Goal: Information Seeking & Learning: Check status

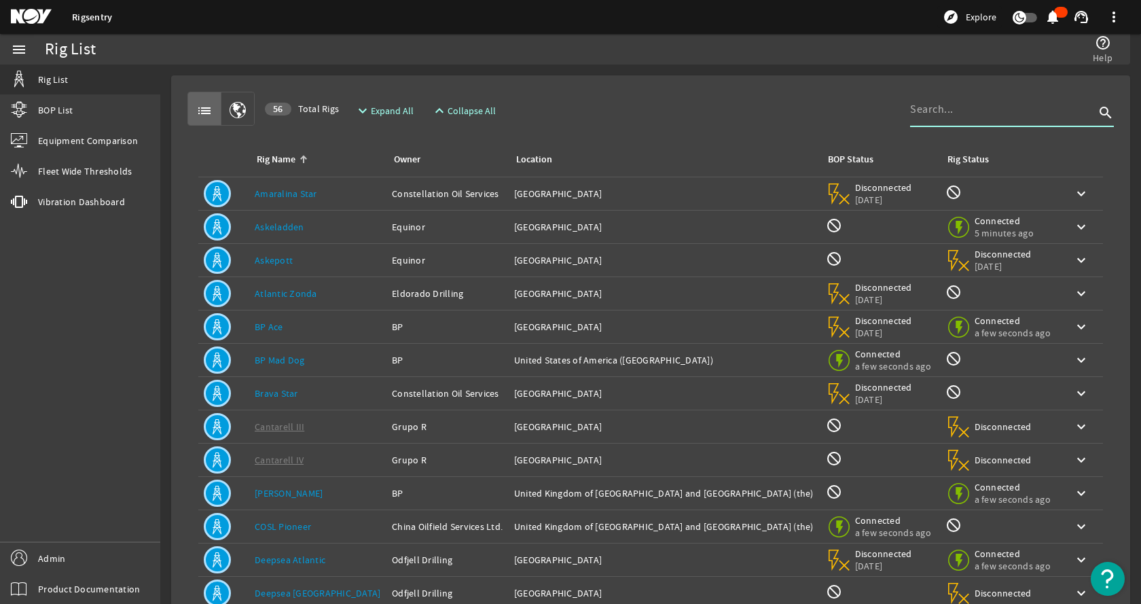
click at [950, 113] on input at bounding box center [1002, 109] width 185 height 16
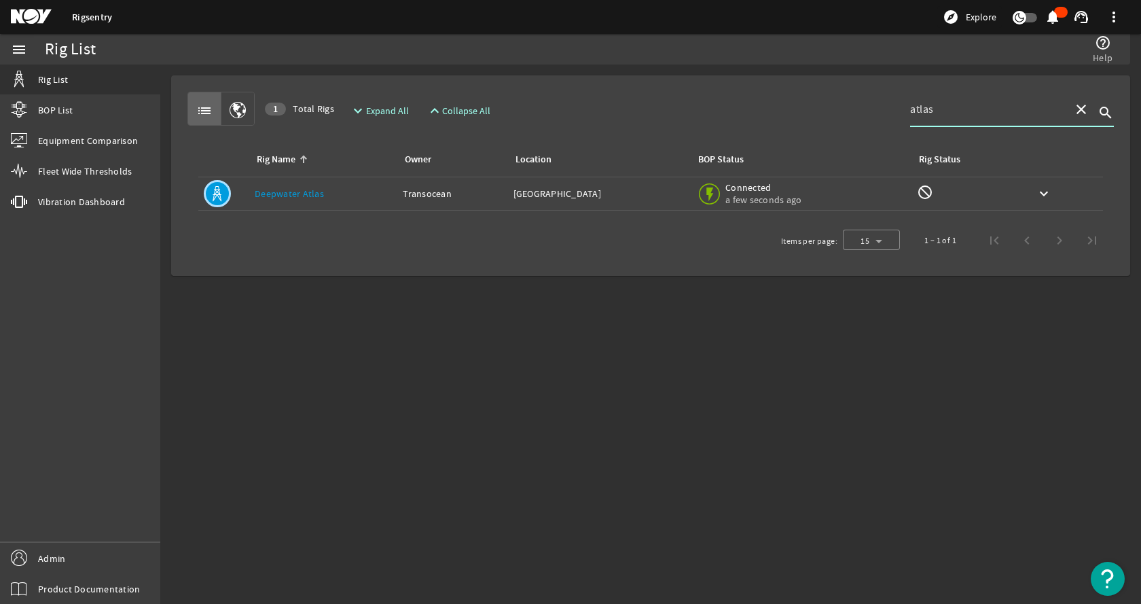
type input "atlas"
click at [312, 201] on td "Rig Name: Deepwater Atlas" at bounding box center [323, 193] width 148 height 33
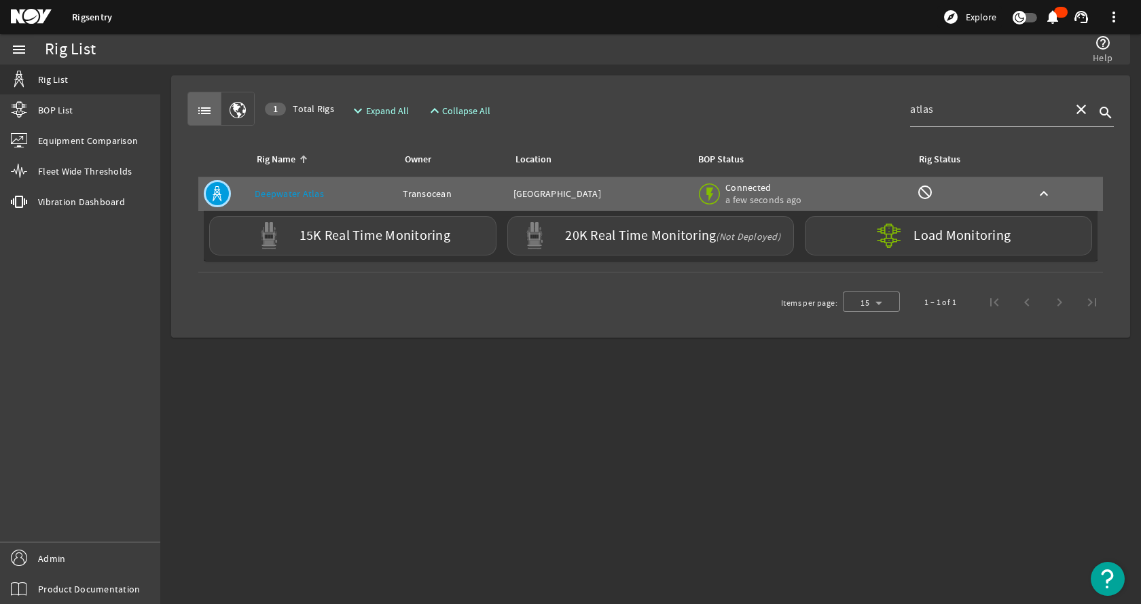
click at [484, 319] on div "Items per page: 15 1 – 1 of 1" at bounding box center [650, 302] width 926 height 38
click at [312, 244] on div "15K Real Time Monitoring" at bounding box center [352, 235] width 287 height 39
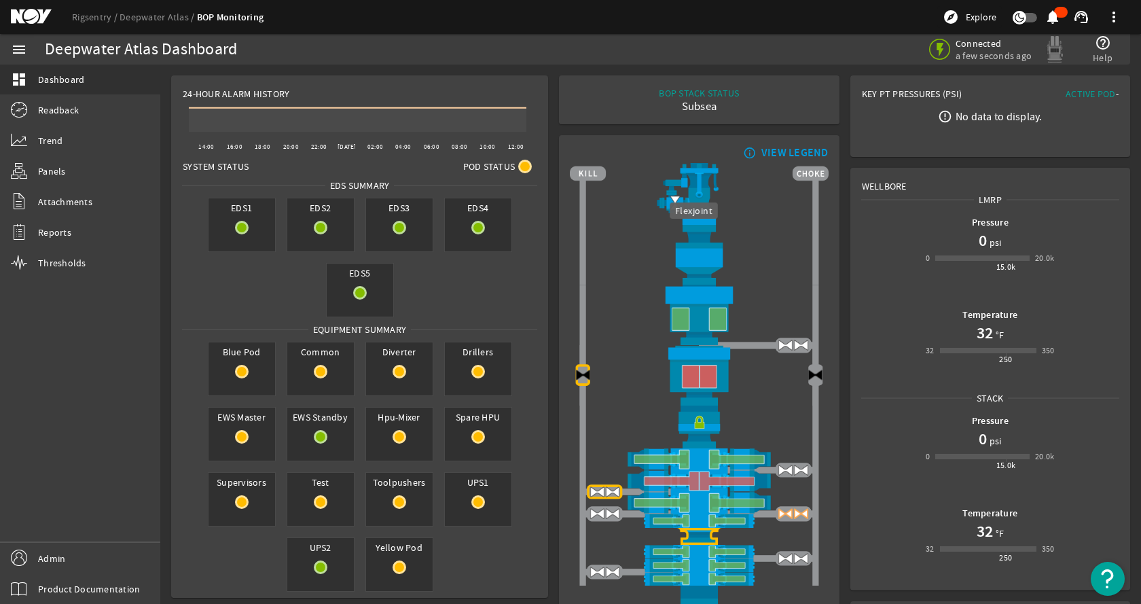
click at [749, 257] on img at bounding box center [699, 255] width 258 height 60
click at [67, 164] on link "Panels" at bounding box center [80, 171] width 160 height 30
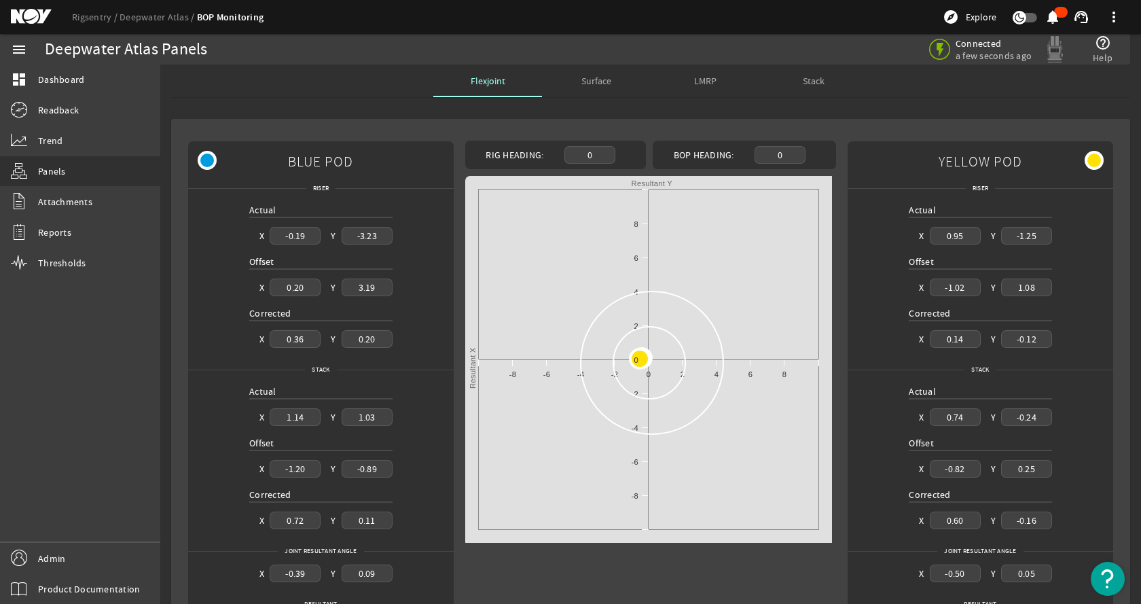
click at [568, 88] on div "Surface" at bounding box center [596, 81] width 109 height 33
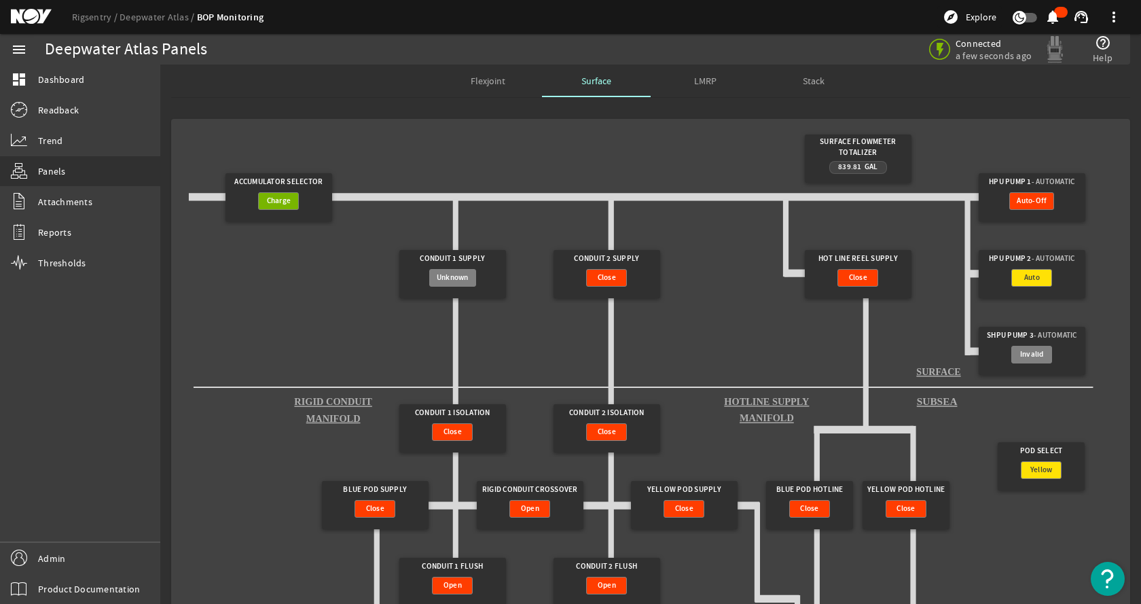
click at [393, 150] on gridster "Surface Flowmeter Totalizer 839.81 Gal Accumulator Selector Charge HPU Pump 1 -…" at bounding box center [650, 447] width 937 height 635
click at [390, 143] on gridster "Surface Flowmeter Totalizer 839.81 Gal Accumulator Selector Charge HPU Pump 1 -…" at bounding box center [650, 447] width 937 height 635
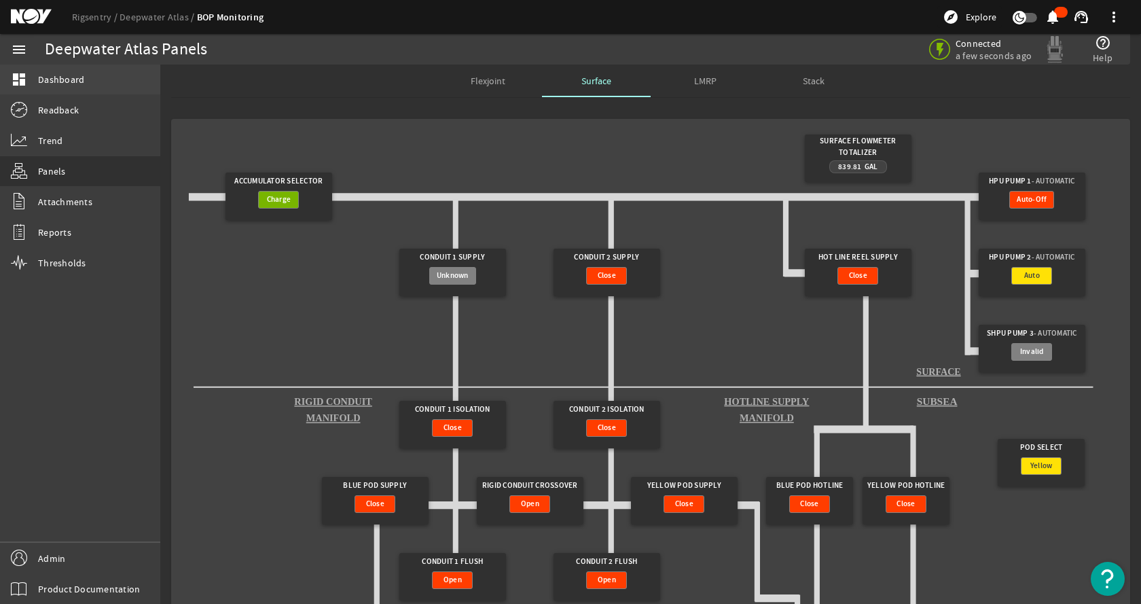
click at [84, 81] on link "dashboard Dashboard" at bounding box center [80, 80] width 160 height 30
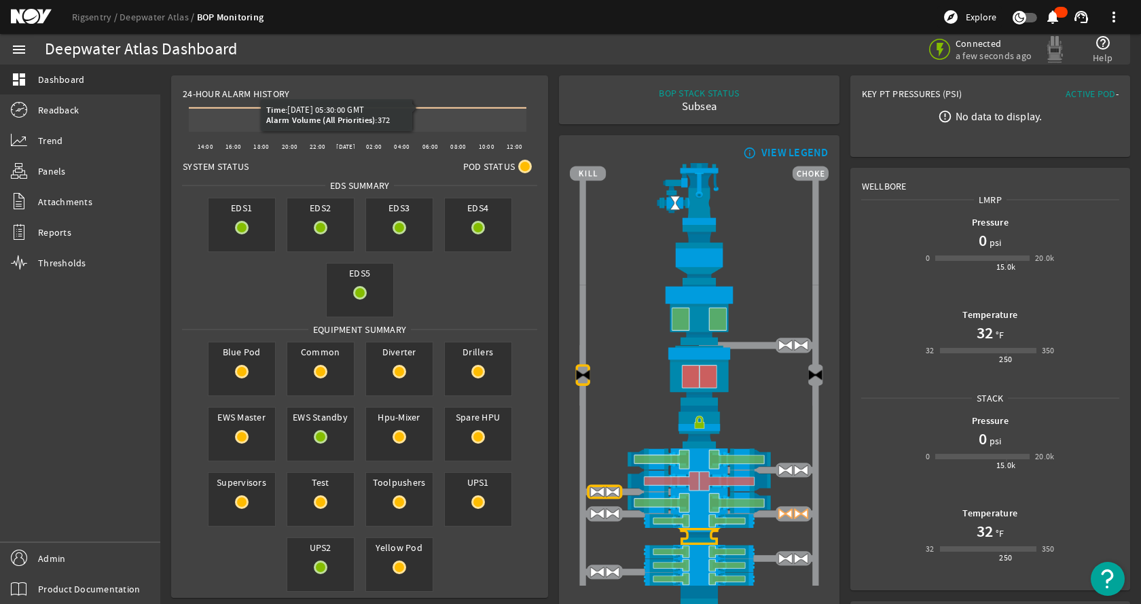
click at [537, 85] on div "24-Hour Alarm History" at bounding box center [360, 88] width 376 height 24
click at [526, 60] on div "Deepwater Atlas Dashboard" at bounding box center [310, 49] width 530 height 31
